Goal: Communication & Community: Answer question/provide support

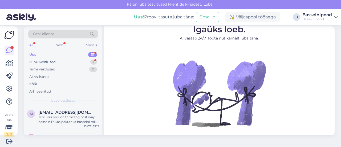
scroll to position [8, 0]
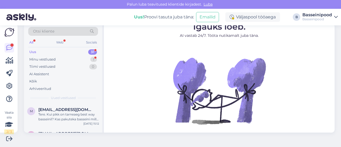
click at [33, 53] on div "Uus" at bounding box center [32, 51] width 7 height 5
click at [76, 115] on div "Tere. Kui pikk on tarneaeg best way basseinil? Kas pakuteka basseini mille vee …" at bounding box center [68, 117] width 61 height 10
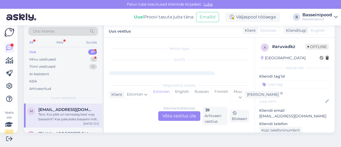
scroll to position [11, 0]
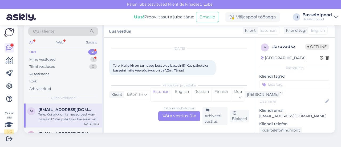
click at [32, 50] on div "Uus" at bounding box center [32, 51] width 7 height 5
click at [41, 59] on div "Minu vestlused" at bounding box center [42, 59] width 26 height 5
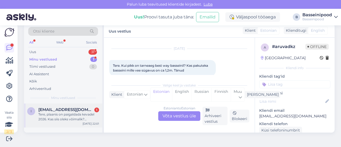
click at [64, 115] on div "Tere, plaanis on paigaldada kevadel 2026. Kas siis oleks võimalik? [PERSON_NAME…" at bounding box center [68, 117] width 61 height 10
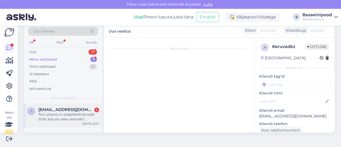
scroll to position [93, 0]
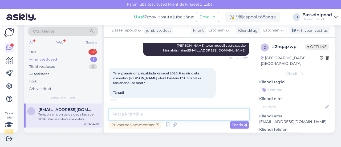
click at [129, 113] on textarea at bounding box center [179, 113] width 140 height 11
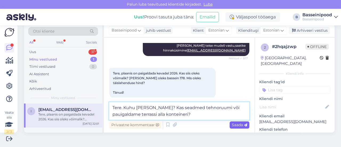
type textarea "Tere. Kuhu [PERSON_NAME]? Kas seadmed tehnoruumi või pauigaldame terrassi alla …"
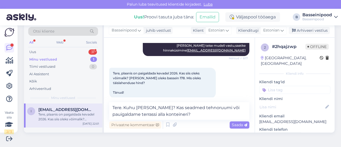
drag, startPoint x: 235, startPoint y: 124, endPoint x: 238, endPoint y: 124, distance: 3.2
click at [235, 124] on span "Saada" at bounding box center [239, 124] width 15 height 5
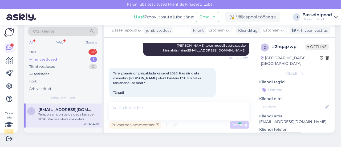
scroll to position [132, 0]
